Goal: Task Accomplishment & Management: Use online tool/utility

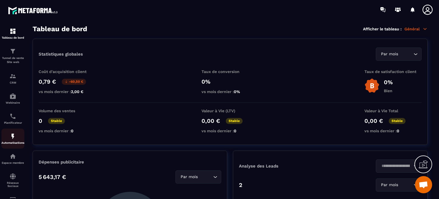
click at [10, 138] on img at bounding box center [12, 136] width 7 height 7
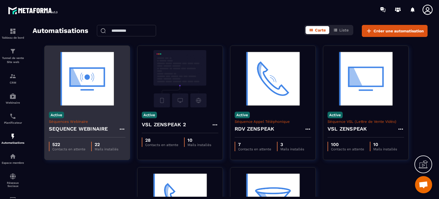
click at [111, 81] on img at bounding box center [87, 78] width 77 height 57
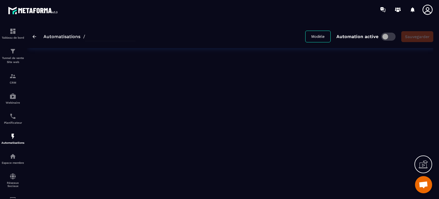
type input "**********"
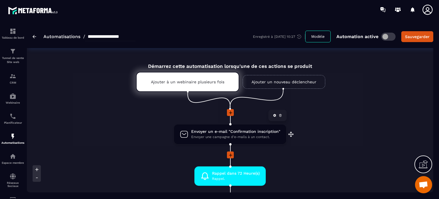
click at [206, 129] on span "Envoyer un e-mail "Confirmation inscription"" at bounding box center [235, 131] width 89 height 5
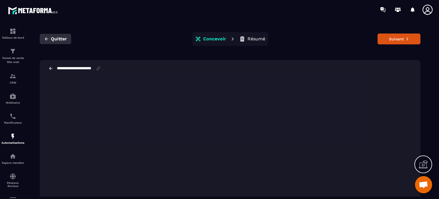
click at [63, 37] on span "Quitter" at bounding box center [59, 39] width 16 height 6
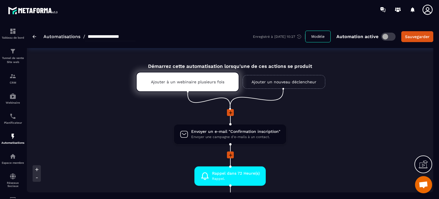
click at [325, 140] on li "Envoyer un e-mail "Confirmation inscription" Envoyer une campagne d'e-mails à u…" at bounding box center [230, 137] width 407 height 27
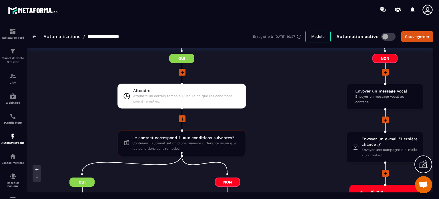
scroll to position [961, 0]
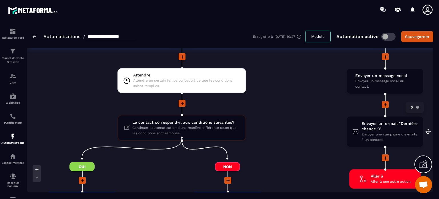
click at [373, 126] on span "Envoyer un e-mail "Dernière chance ;)"" at bounding box center [390, 126] width 56 height 11
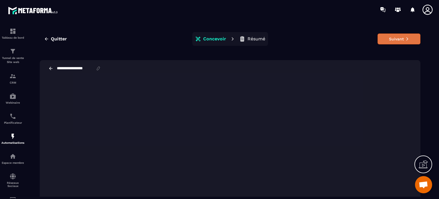
click at [406, 38] on icon at bounding box center [408, 39] width 4 height 4
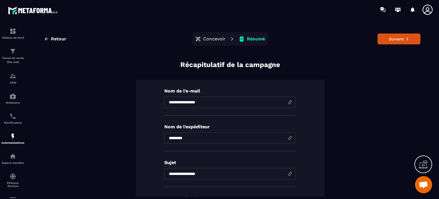
click at [406, 38] on icon at bounding box center [408, 39] width 4 height 4
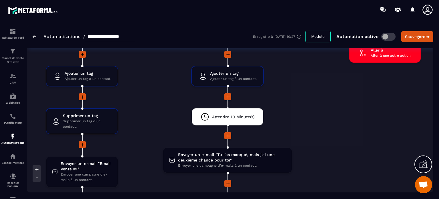
scroll to position [1075, 0]
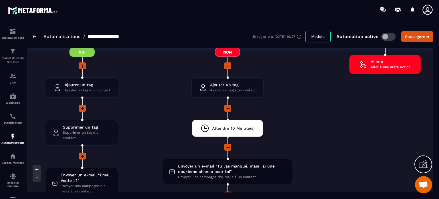
click at [315, 114] on li at bounding box center [227, 112] width 181 height 15
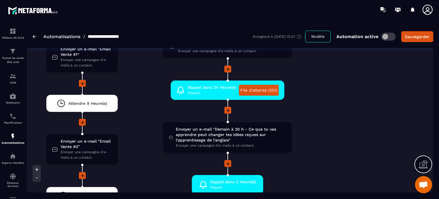
scroll to position [1178, 0]
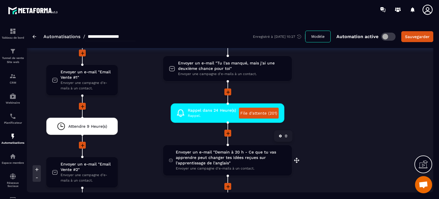
click at [223, 158] on span "Envoyer un e-mail "Demain à 20 h - Ce que tu vas apprendre peut changer tes idé…" at bounding box center [231, 157] width 110 height 16
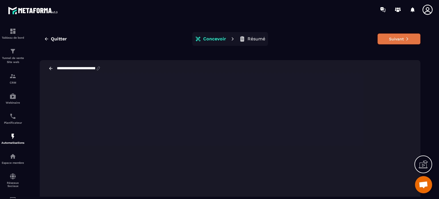
click at [406, 39] on button "Suivant" at bounding box center [399, 38] width 43 height 11
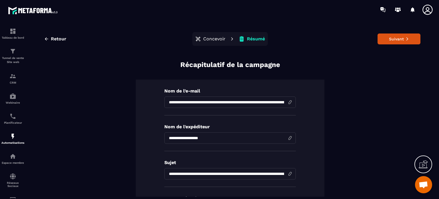
click at [213, 34] on button "Concevoir" at bounding box center [211, 38] width 34 height 11
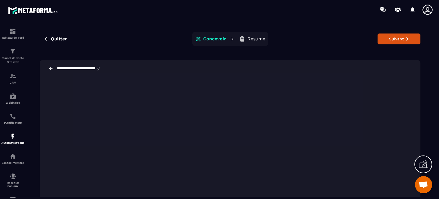
click at [75, 66] on input "**********" at bounding box center [75, 68] width 39 height 5
drag, startPoint x: 75, startPoint y: 66, endPoint x: 93, endPoint y: 67, distance: 17.8
click at [93, 67] on input "**********" at bounding box center [79, 68] width 46 height 5
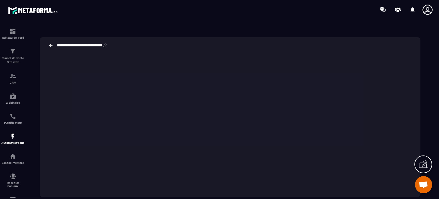
scroll to position [0, 0]
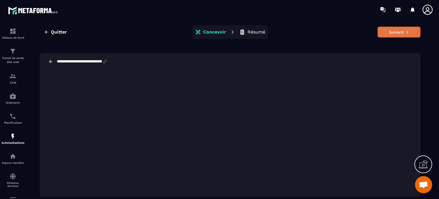
click at [399, 31] on button "Suivant" at bounding box center [399, 32] width 43 height 11
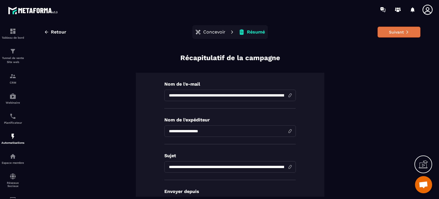
click at [390, 37] on button "Suivant" at bounding box center [399, 32] width 43 height 11
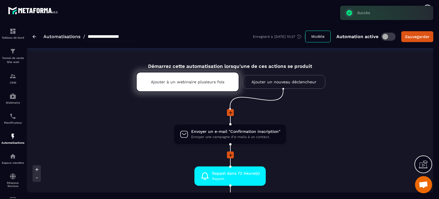
click at [343, 124] on li "Envoyer un e-mail "Confirmation inscription" Envoyer une campagne d'e-mails à u…" at bounding box center [230, 137] width 407 height 27
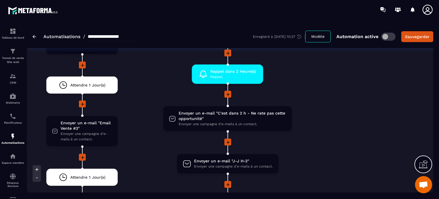
scroll to position [1316, 0]
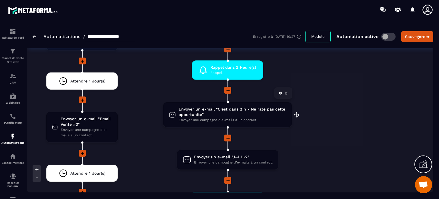
click at [206, 118] on span "Envoyer une campagne d'e-mails à un contact." at bounding box center [233, 119] width 108 height 5
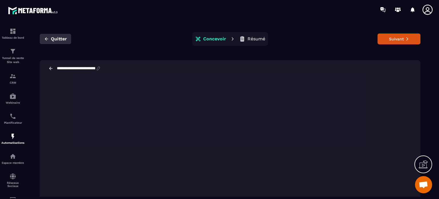
click at [66, 40] on span "Quitter" at bounding box center [59, 39] width 16 height 6
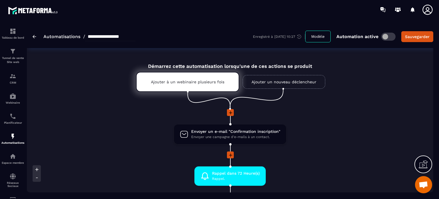
click at [315, 153] on div at bounding box center [230, 155] width 407 height 8
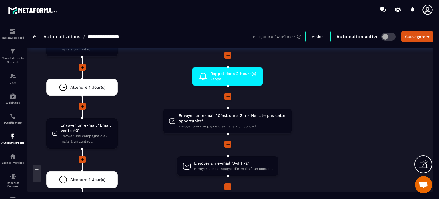
scroll to position [1316, 0]
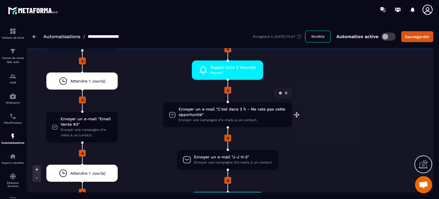
click at [286, 91] on icon at bounding box center [286, 92] width 3 height 3
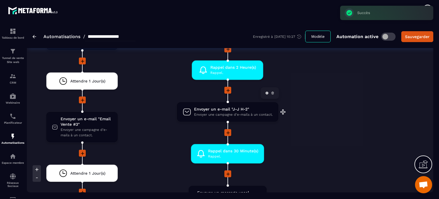
click at [216, 106] on span "Envoyer un e-mail "J-J H-2"" at bounding box center [233, 108] width 79 height 5
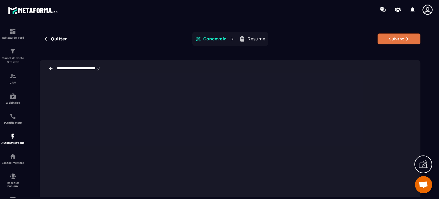
click at [397, 38] on button "Suivant" at bounding box center [399, 38] width 43 height 11
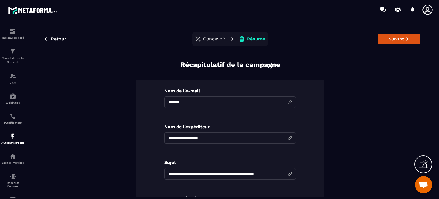
click at [397, 38] on button "Suivant" at bounding box center [399, 38] width 43 height 11
click at [397, 38] on icon at bounding box center [399, 39] width 5 height 5
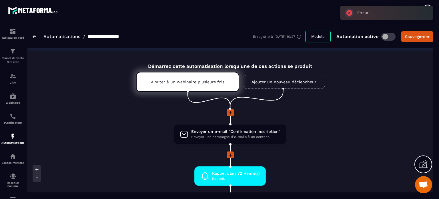
click at [334, 151] on div at bounding box center [230, 155] width 407 height 8
